Goal: Task Accomplishment & Management: Use online tool/utility

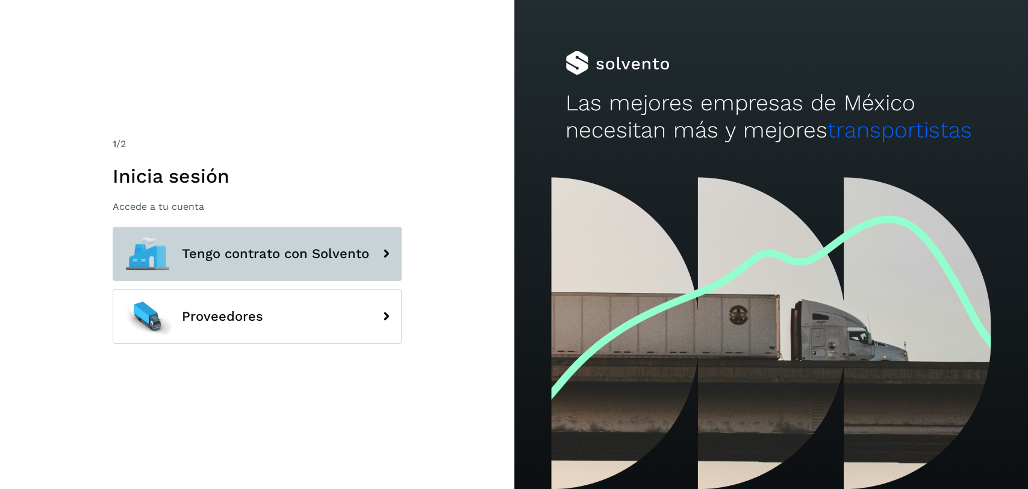
click at [331, 246] on span "Tengo contrato con Solvento" at bounding box center [275, 253] width 187 height 14
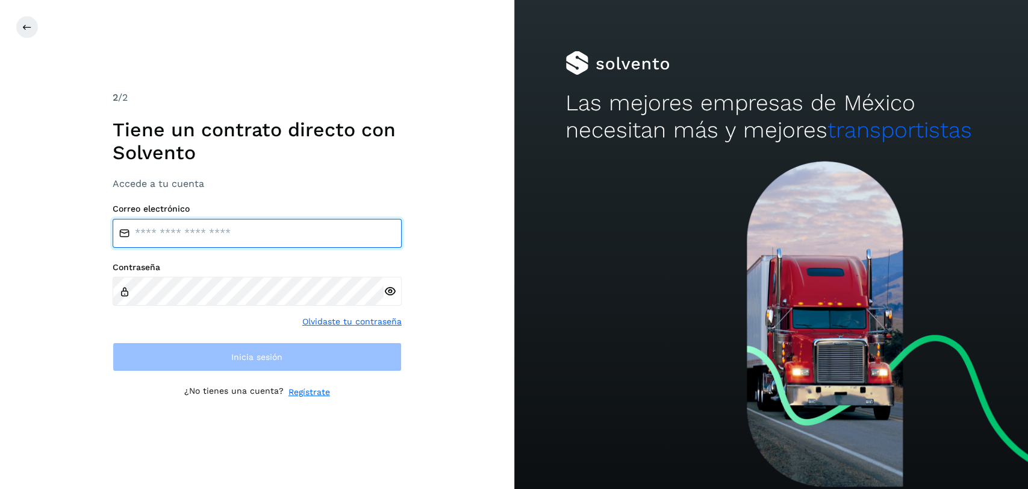
type input "**********"
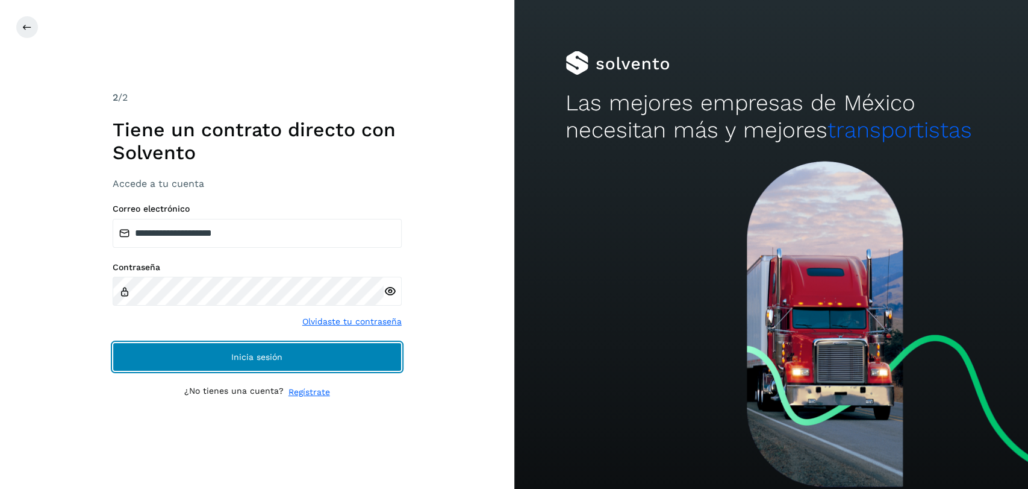
click at [327, 367] on button "Inicia sesión" at bounding box center [257, 356] width 289 height 29
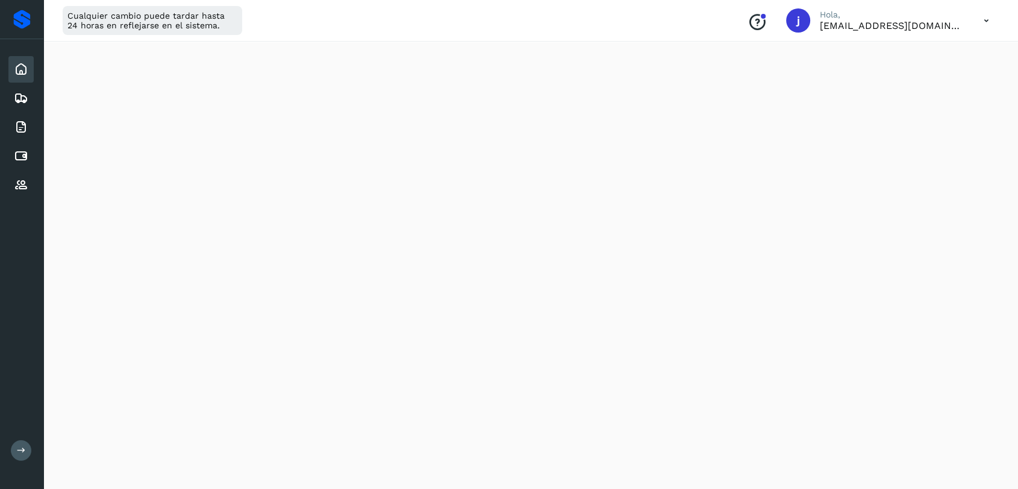
scroll to position [342, 0]
click at [14, 184] on icon at bounding box center [21, 185] width 14 height 14
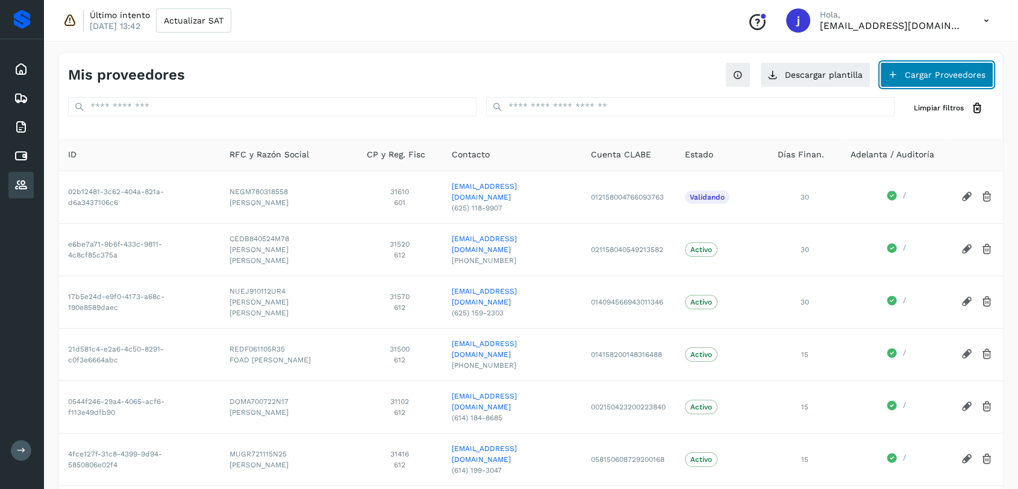
click at [927, 78] on button "Cargar Proveedores" at bounding box center [936, 74] width 113 height 25
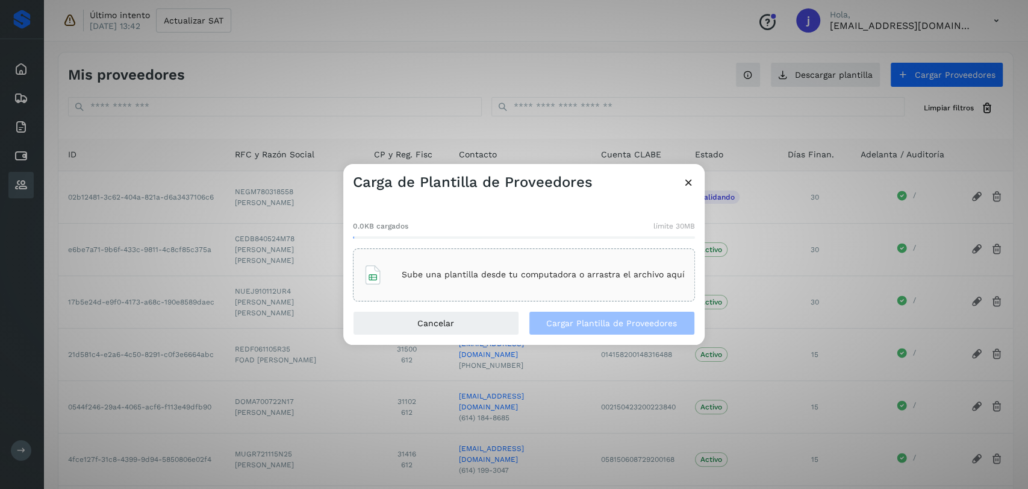
click at [586, 284] on div "Sube una plantilla desde tu computadora o arrastra el archivo aquí" at bounding box center [524, 274] width 322 height 33
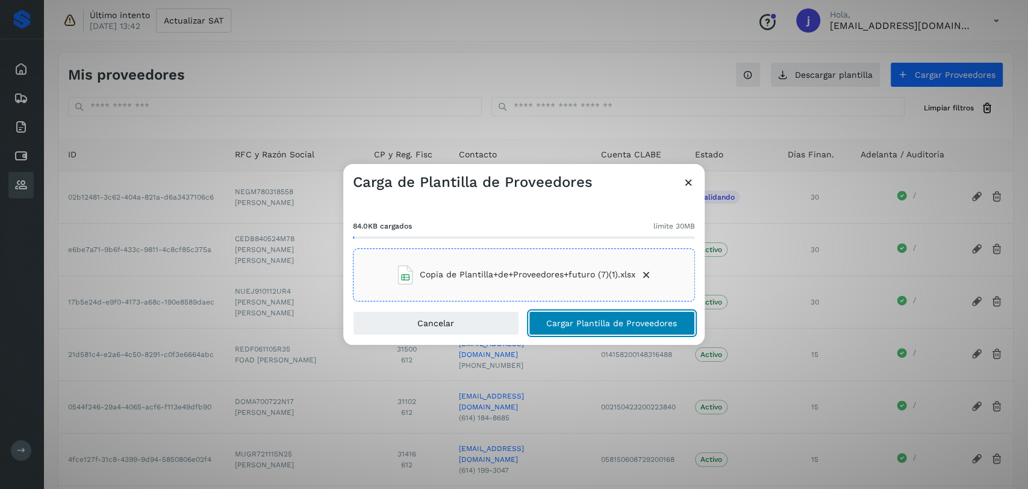
click at [639, 324] on span "Cargar Plantilla de Proveedores" at bounding box center [611, 323] width 131 height 8
